Goal: Task Accomplishment & Management: Manage account settings

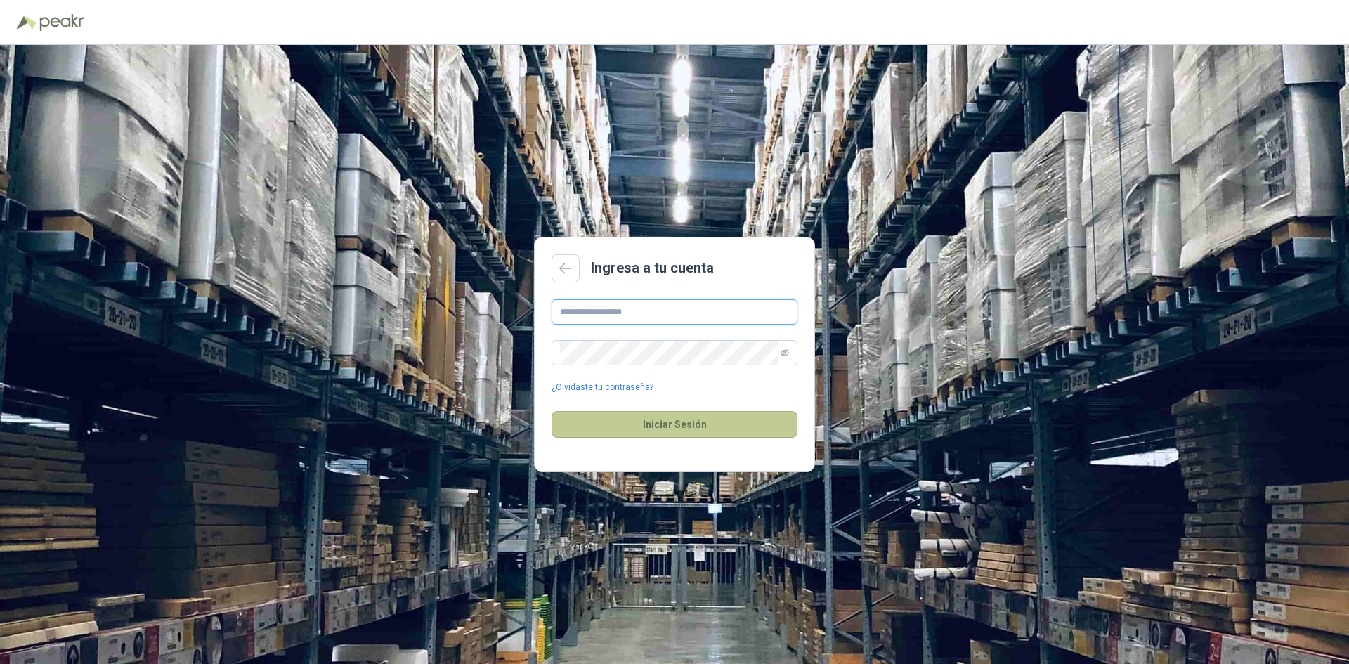
type input "**********"
click at [685, 421] on button "Iniciar Sesión" at bounding box center [675, 424] width 246 height 27
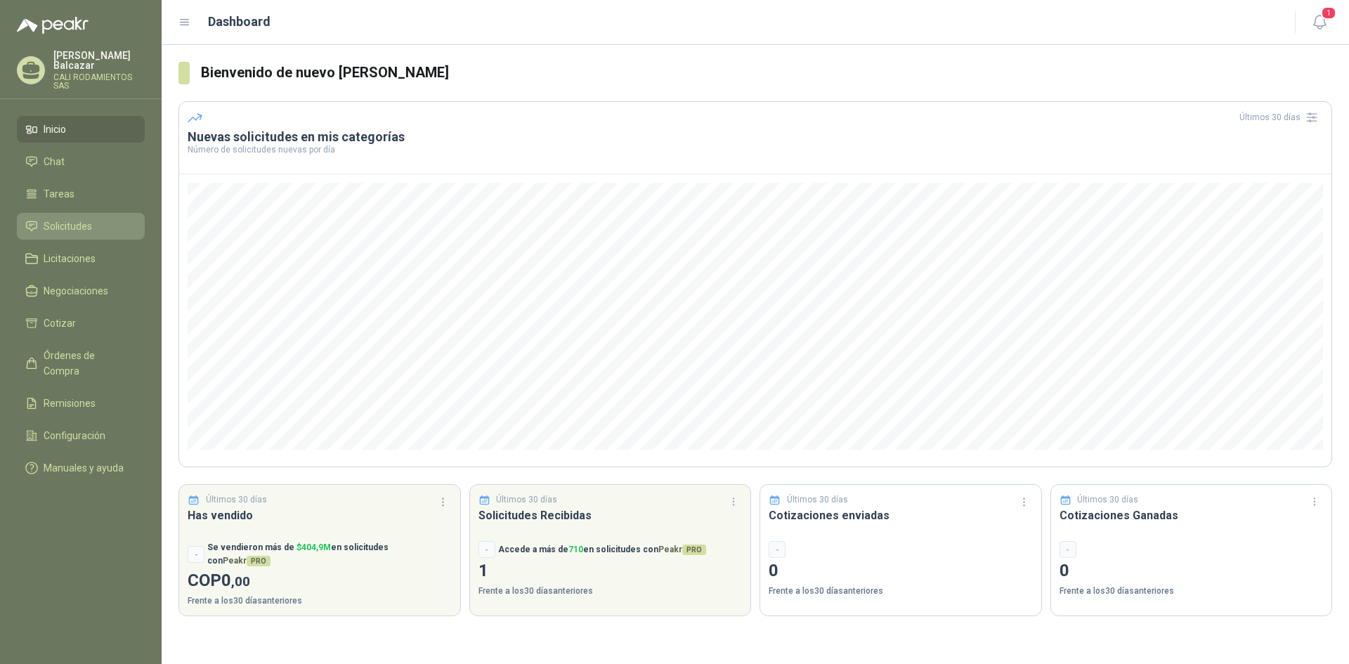
click at [82, 219] on span "Solicitudes" at bounding box center [68, 226] width 48 height 15
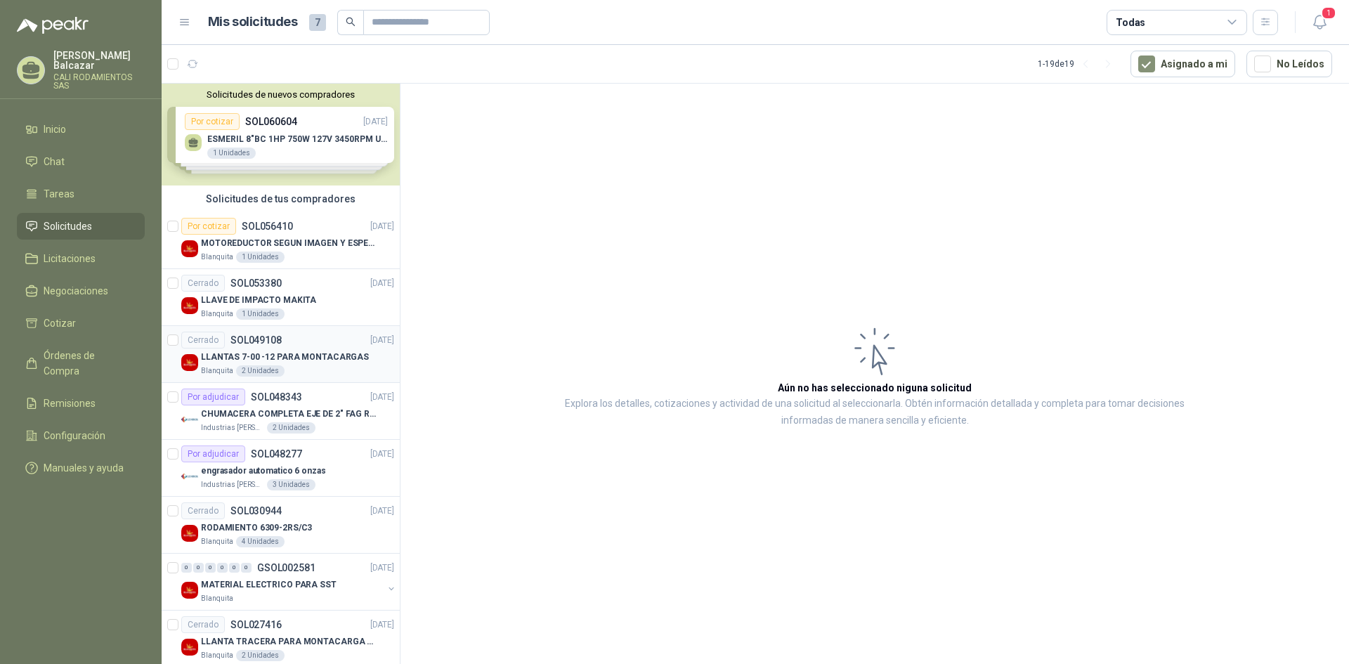
click at [319, 365] on div "LLANTAS 7-00 -12 PARA MONTACARGAS" at bounding box center [297, 357] width 193 height 17
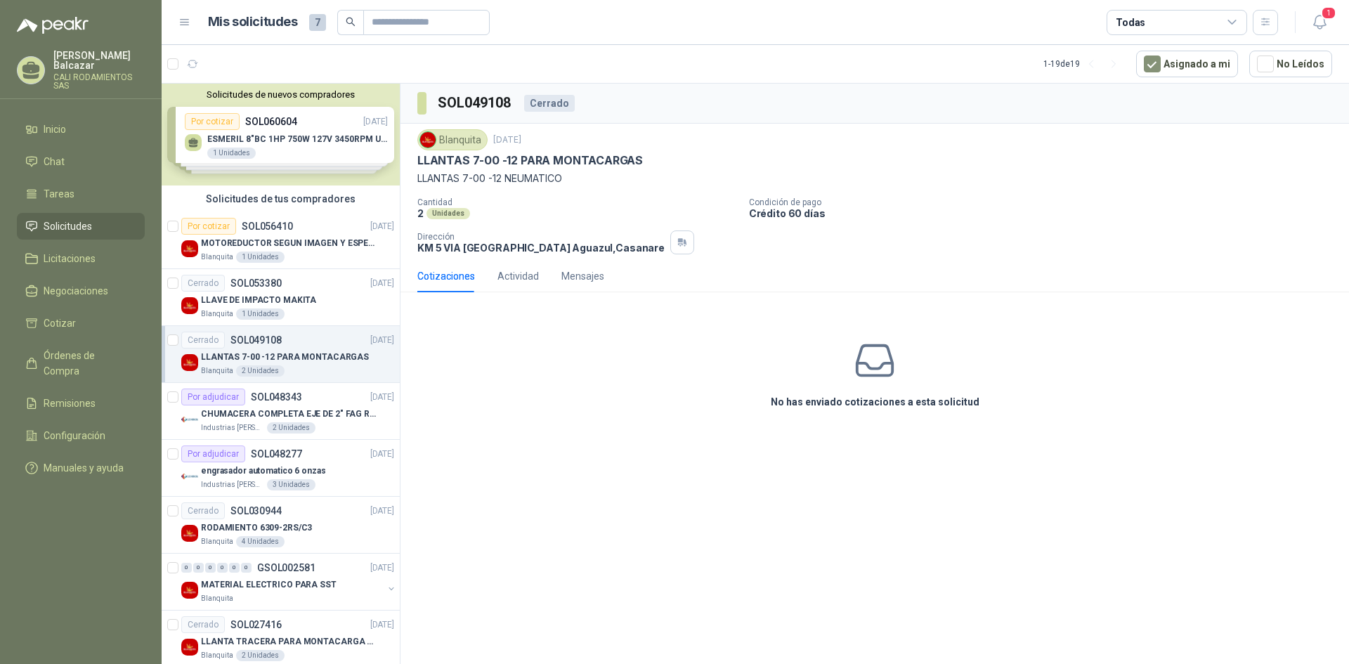
scroll to position [70, 0]
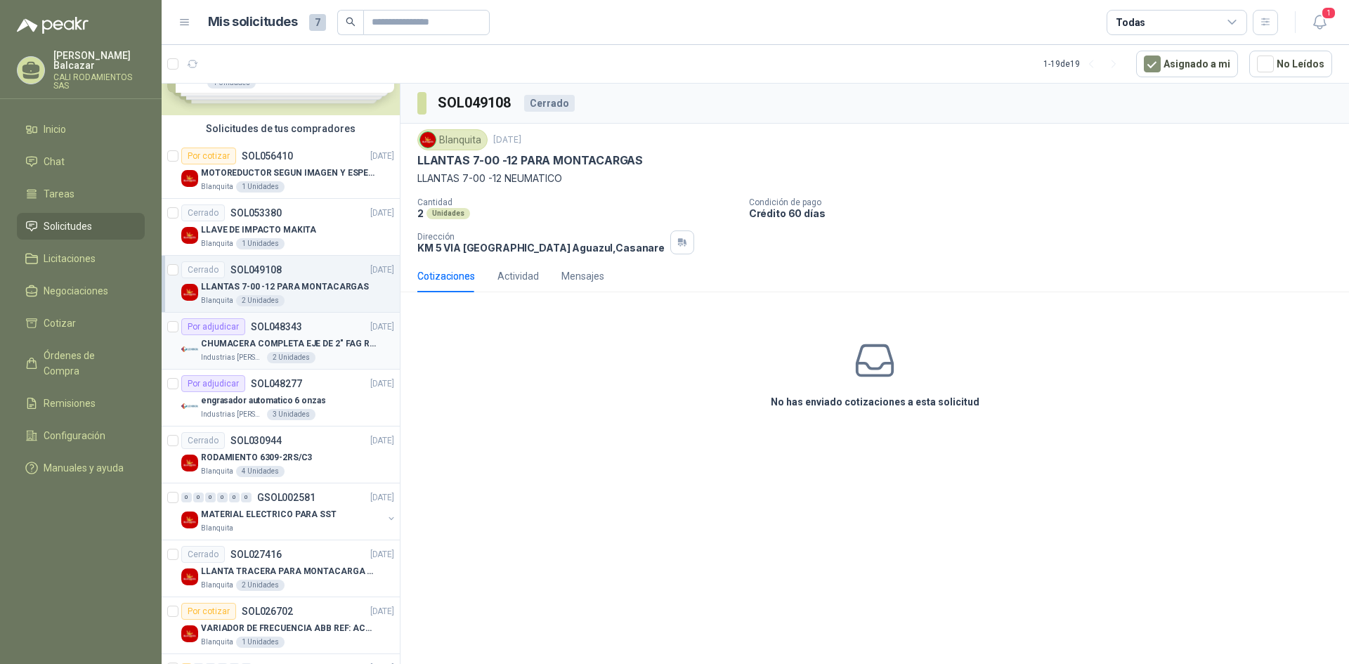
click at [254, 356] on p "Industrias [PERSON_NAME]" at bounding box center [232, 357] width 63 height 11
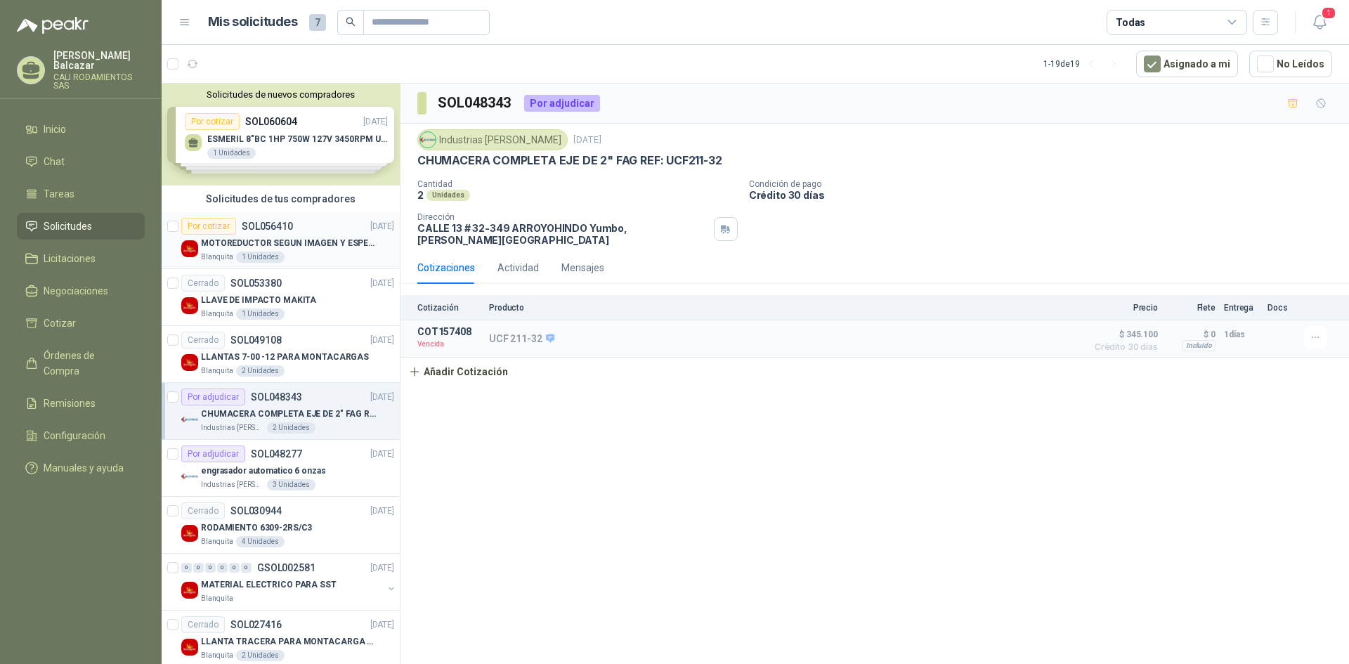
click at [274, 219] on div "Por cotizar SOL056410" at bounding box center [237, 226] width 112 height 17
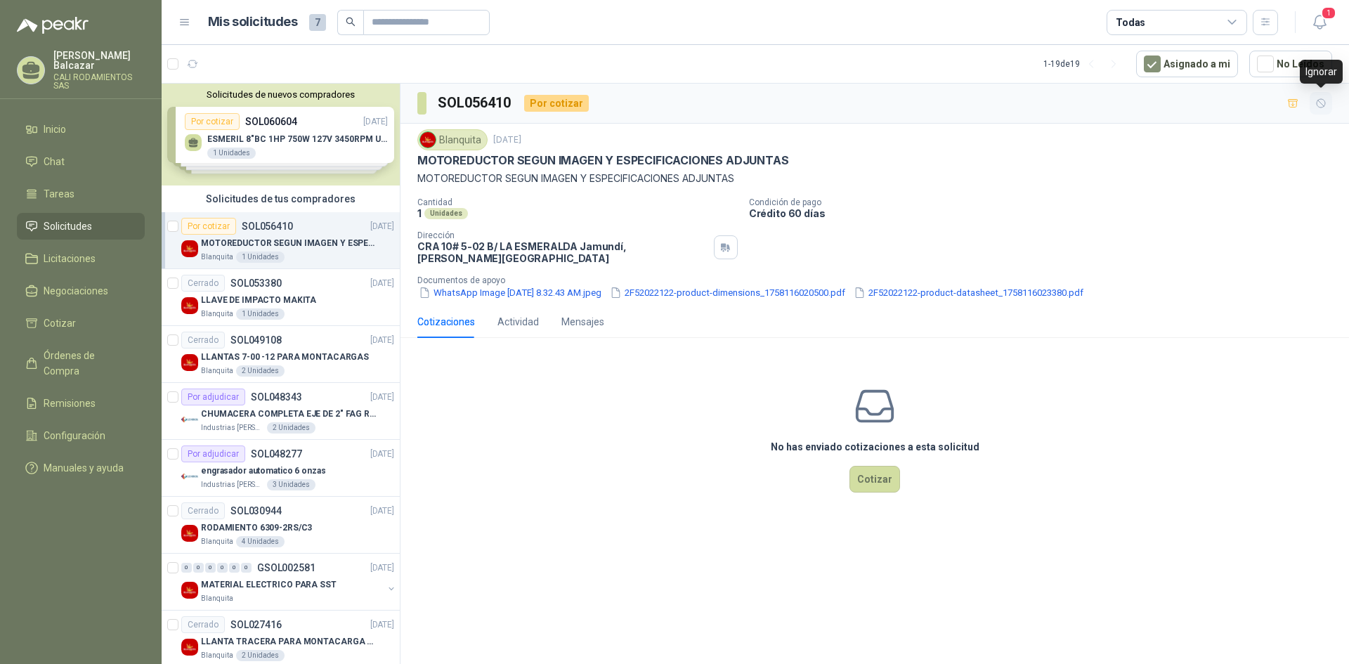
click at [1319, 107] on icon "button" at bounding box center [1321, 103] width 8 height 8
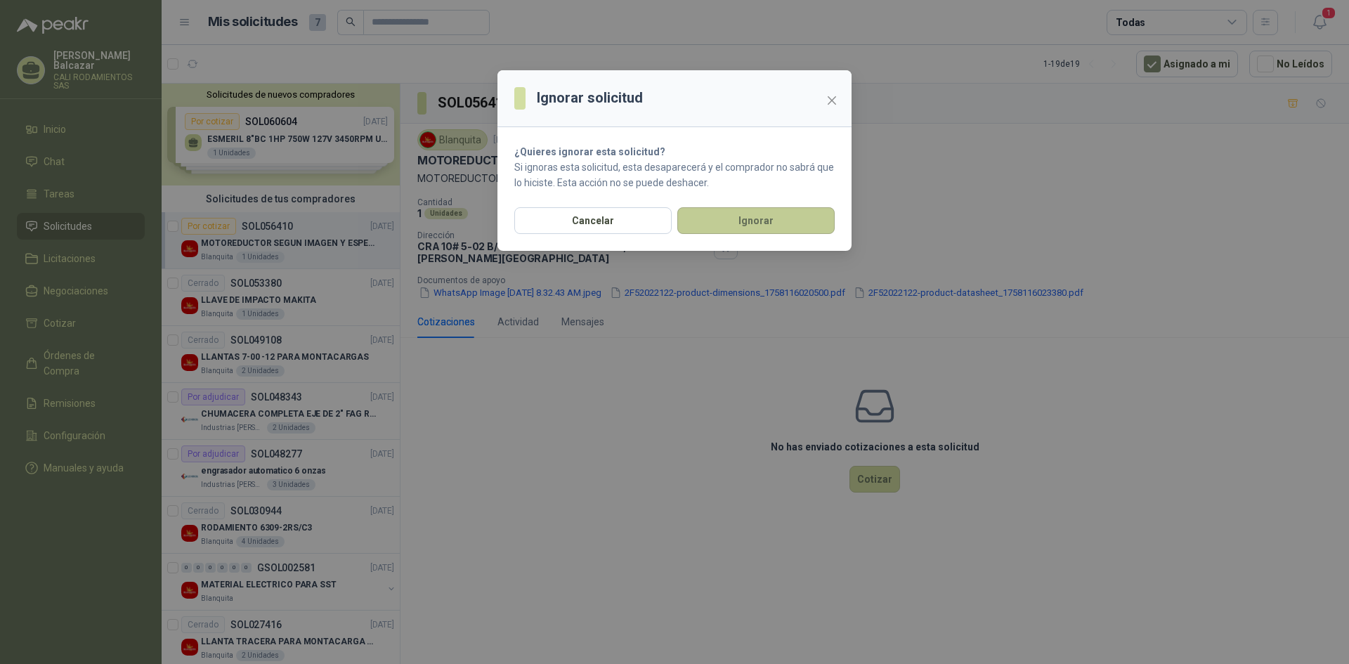
click at [770, 224] on button "Ignorar" at bounding box center [756, 220] width 157 height 27
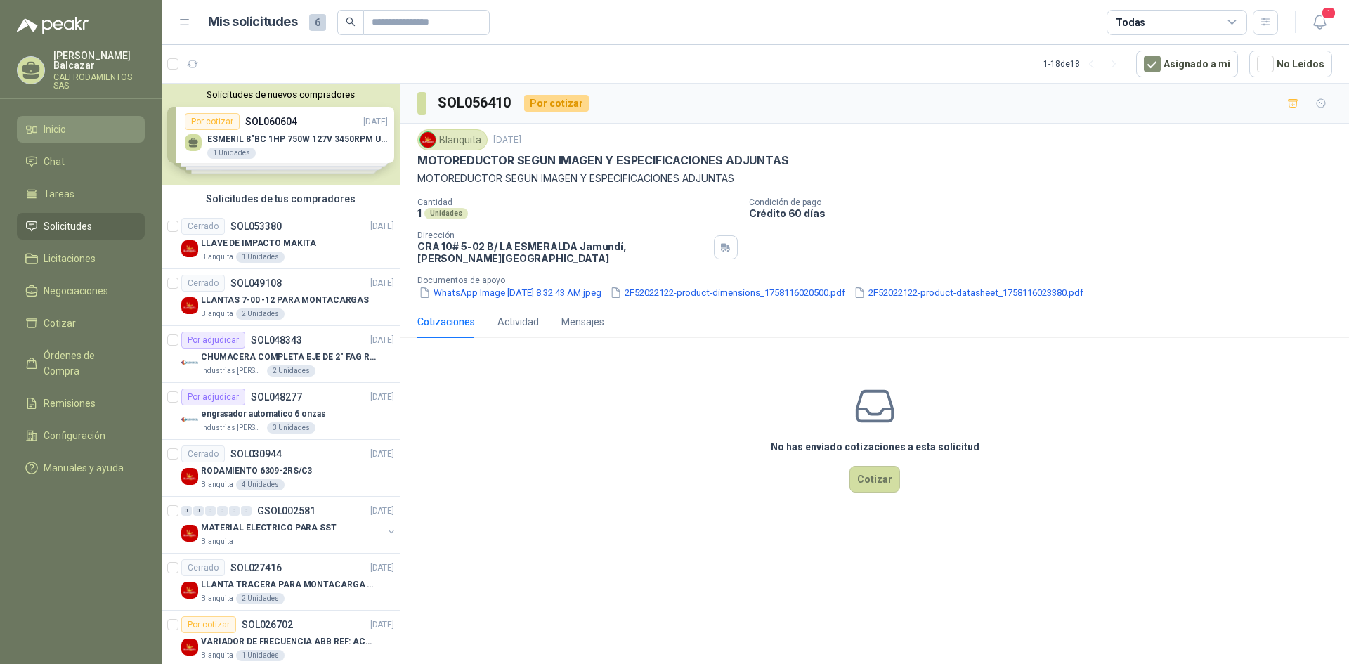
click at [78, 122] on li "Inicio" at bounding box center [80, 129] width 111 height 15
